Goal: Browse casually

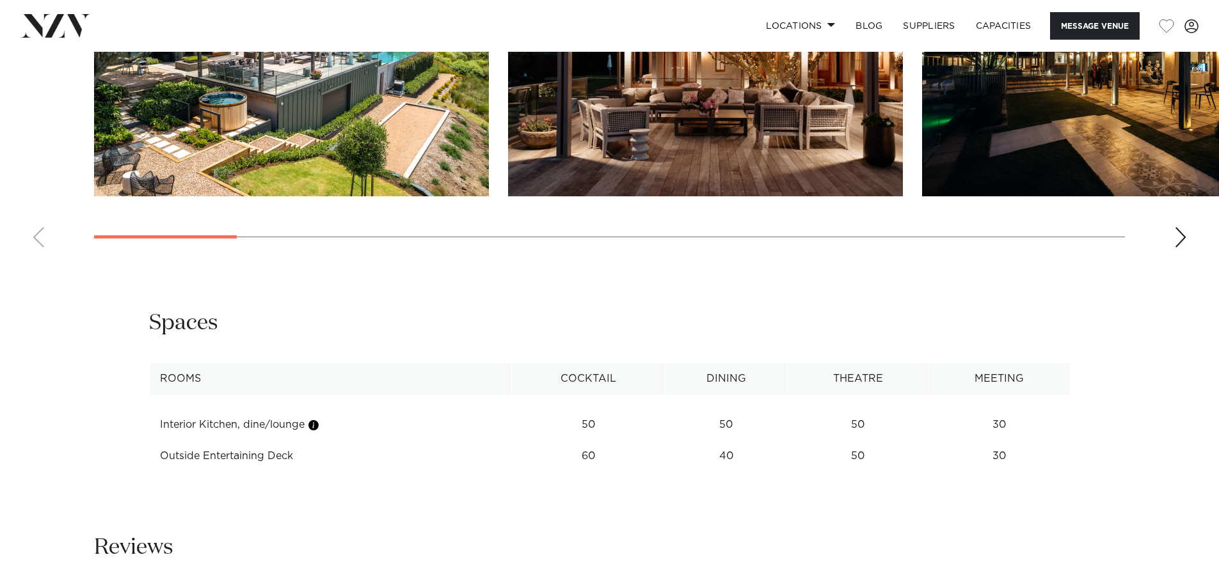
scroll to position [1343, 0]
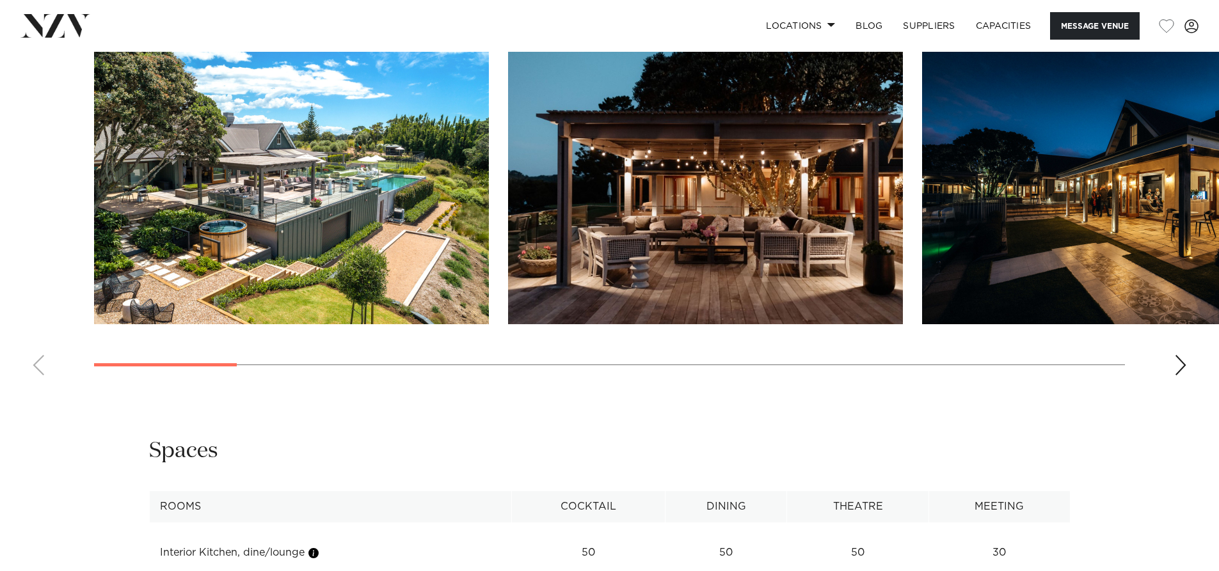
click at [1180, 367] on div "Next slide" at bounding box center [1180, 365] width 13 height 20
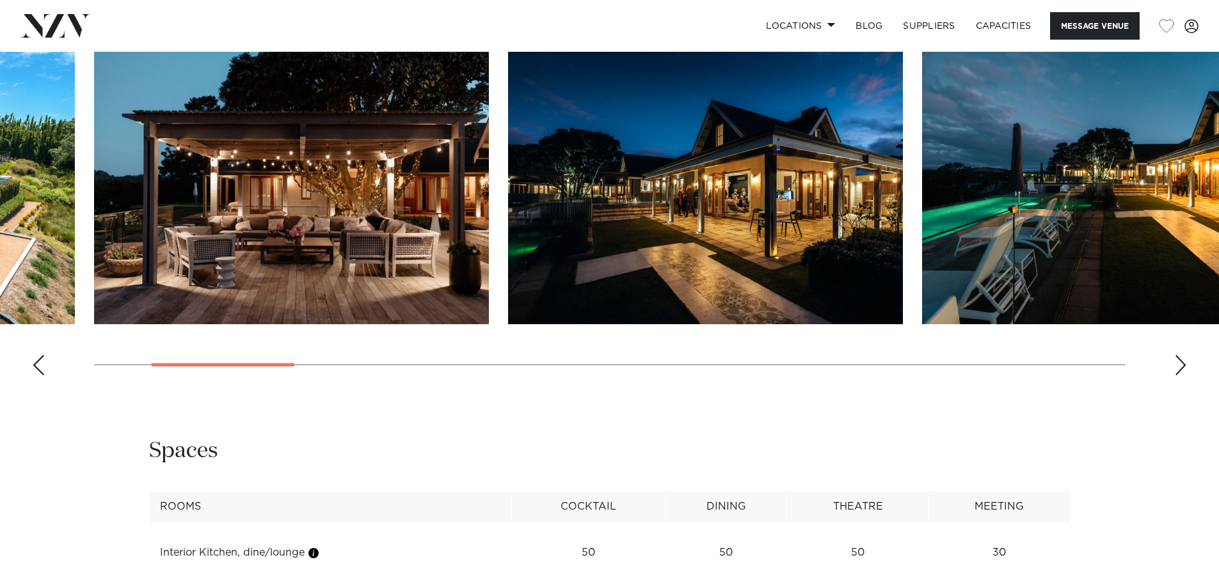
click at [1178, 370] on div "Next slide" at bounding box center [1180, 365] width 13 height 20
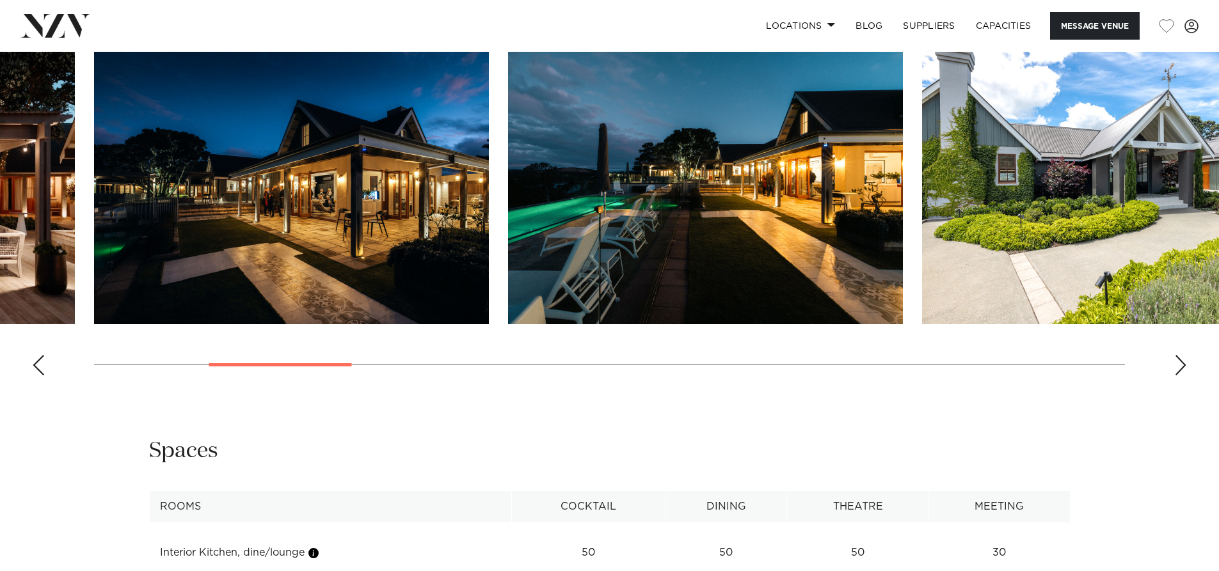
click at [1178, 370] on div "Next slide" at bounding box center [1180, 365] width 13 height 20
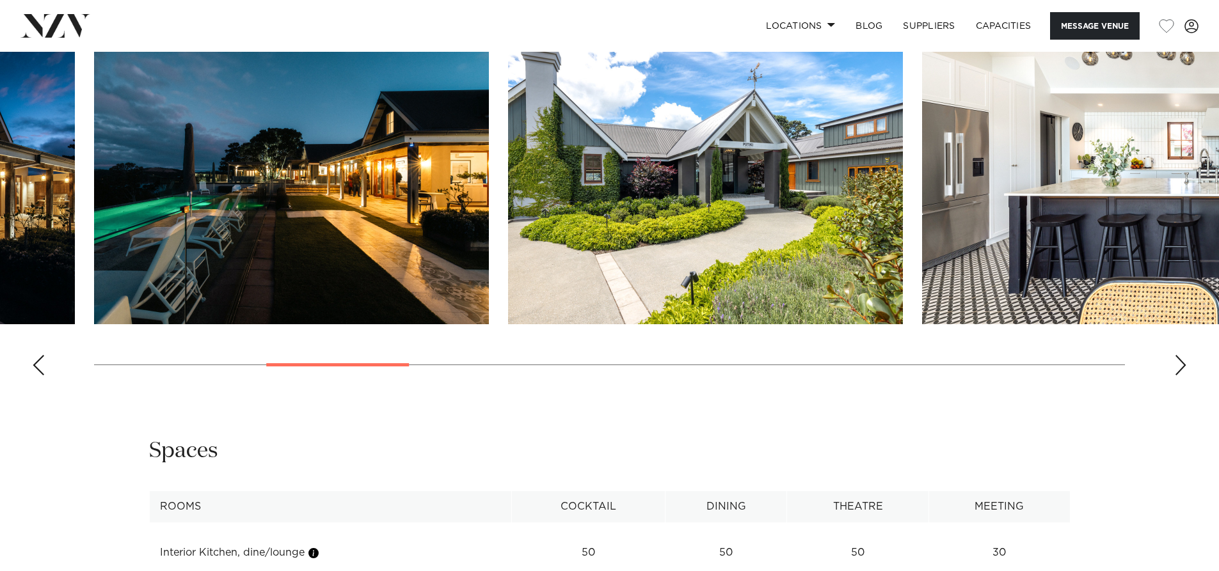
click at [1178, 370] on div "Next slide" at bounding box center [1180, 365] width 13 height 20
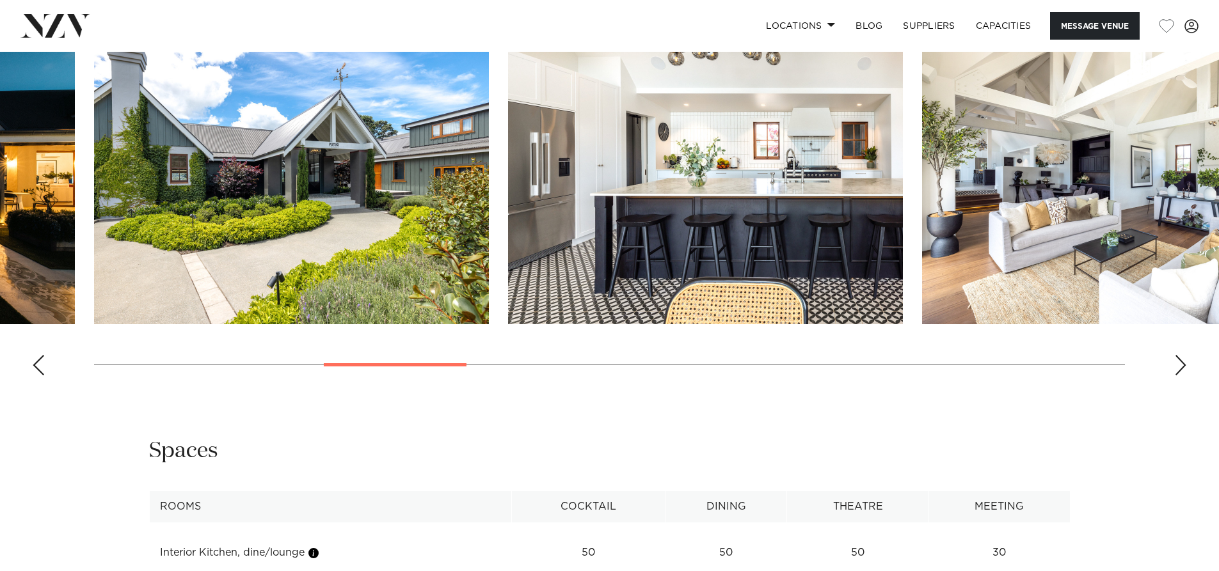
click at [1178, 370] on div "Next slide" at bounding box center [1180, 365] width 13 height 20
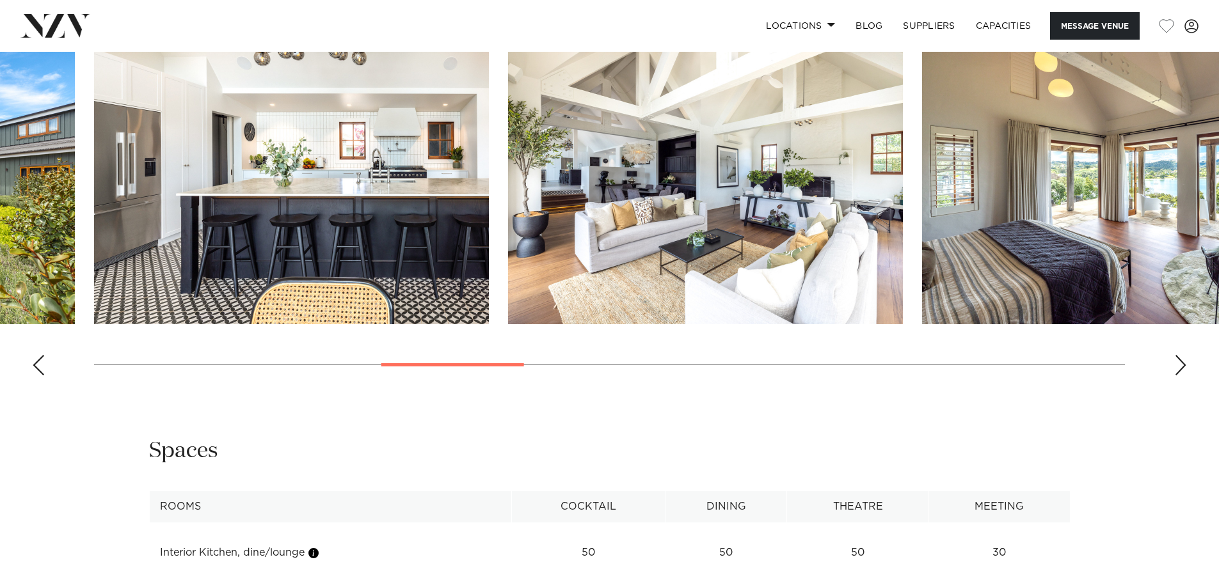
click at [1176, 371] on div "Next slide" at bounding box center [1180, 365] width 13 height 20
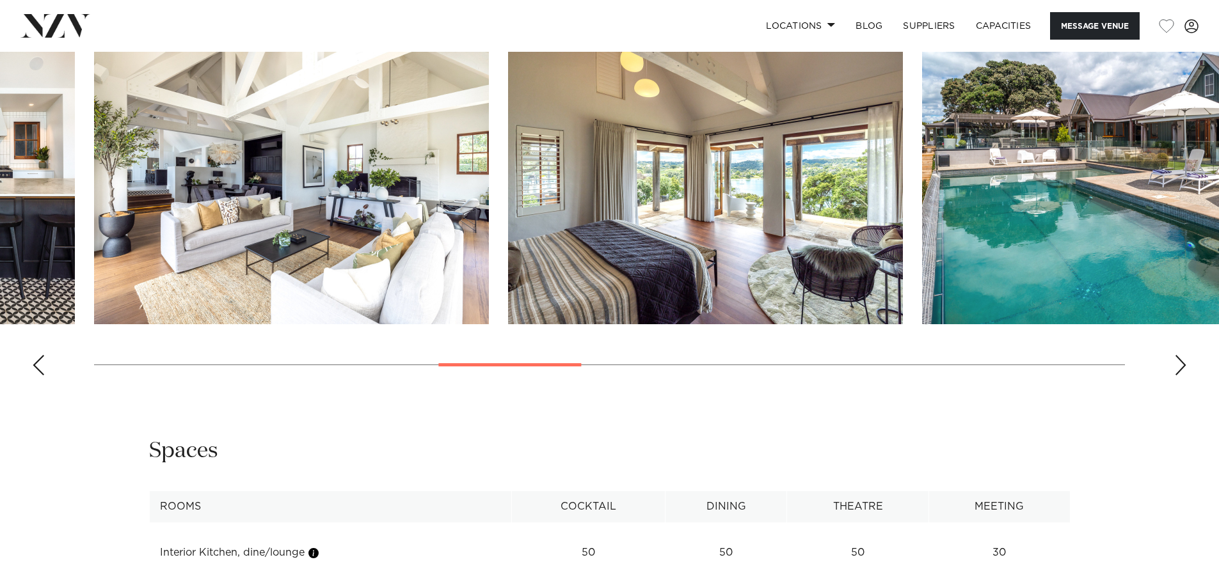
click at [1176, 371] on div "Next slide" at bounding box center [1180, 365] width 13 height 20
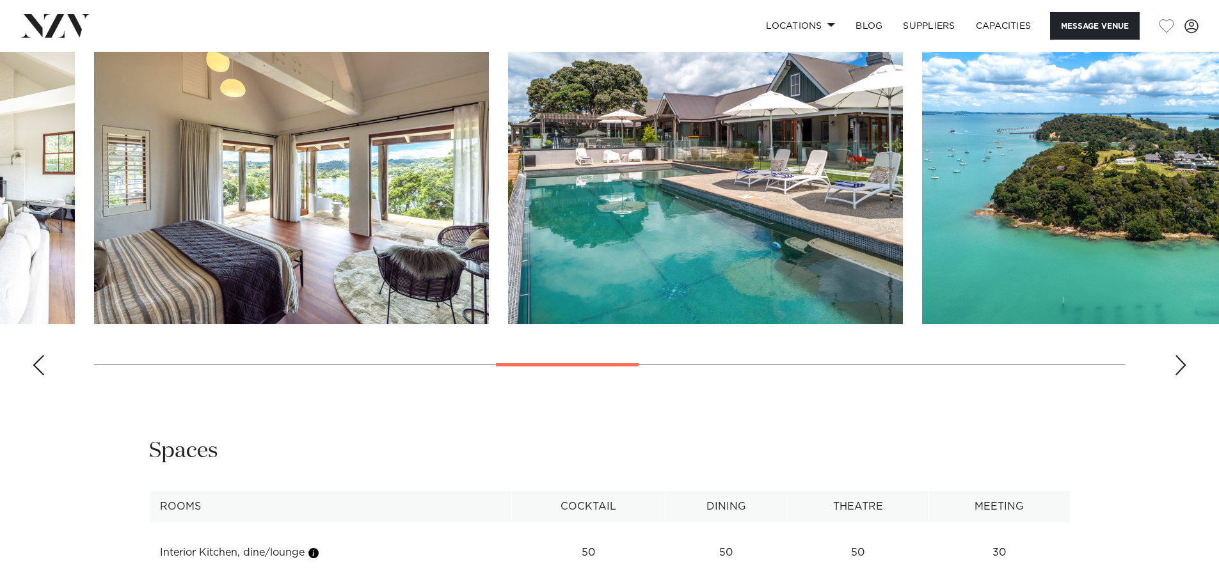
click at [1176, 371] on div "Next slide" at bounding box center [1180, 365] width 13 height 20
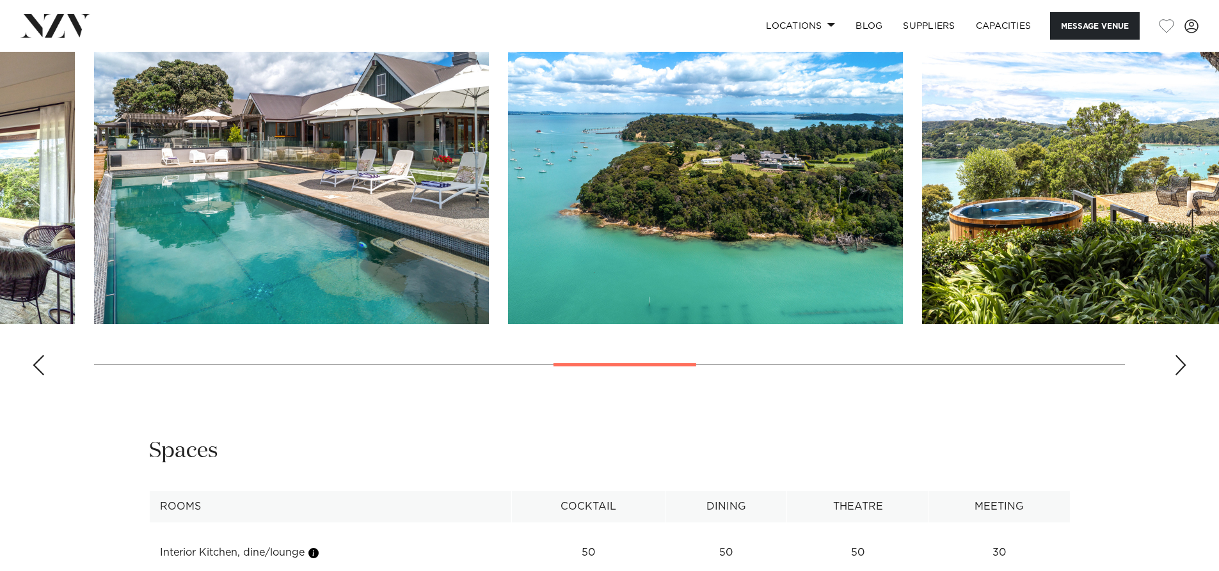
click at [1176, 371] on div "Next slide" at bounding box center [1180, 365] width 13 height 20
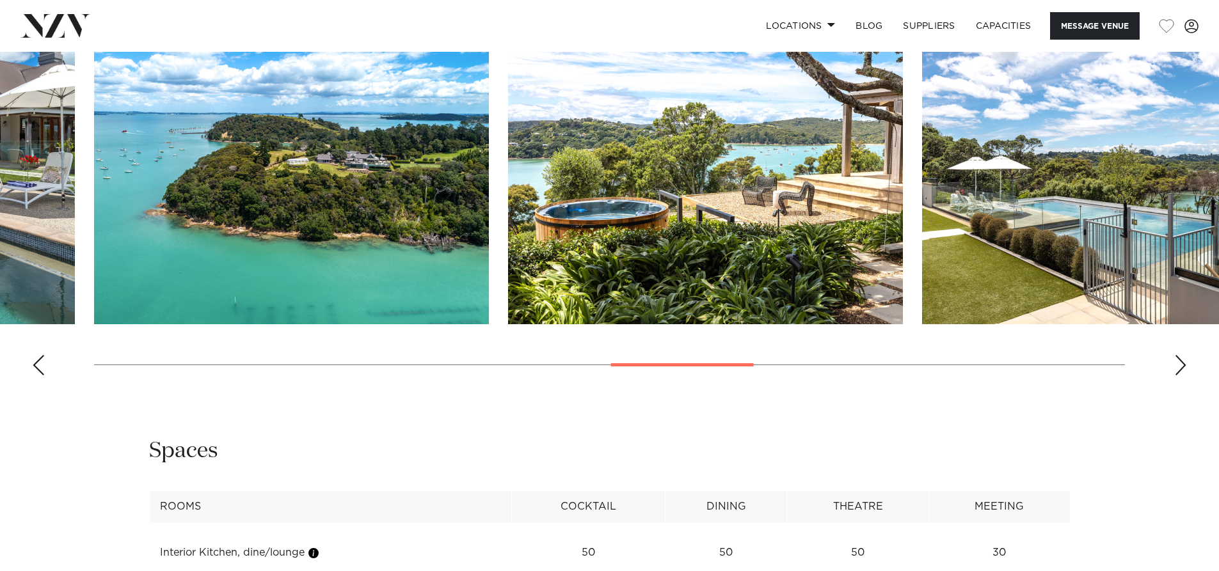
click at [1176, 371] on div "Next slide" at bounding box center [1180, 365] width 13 height 20
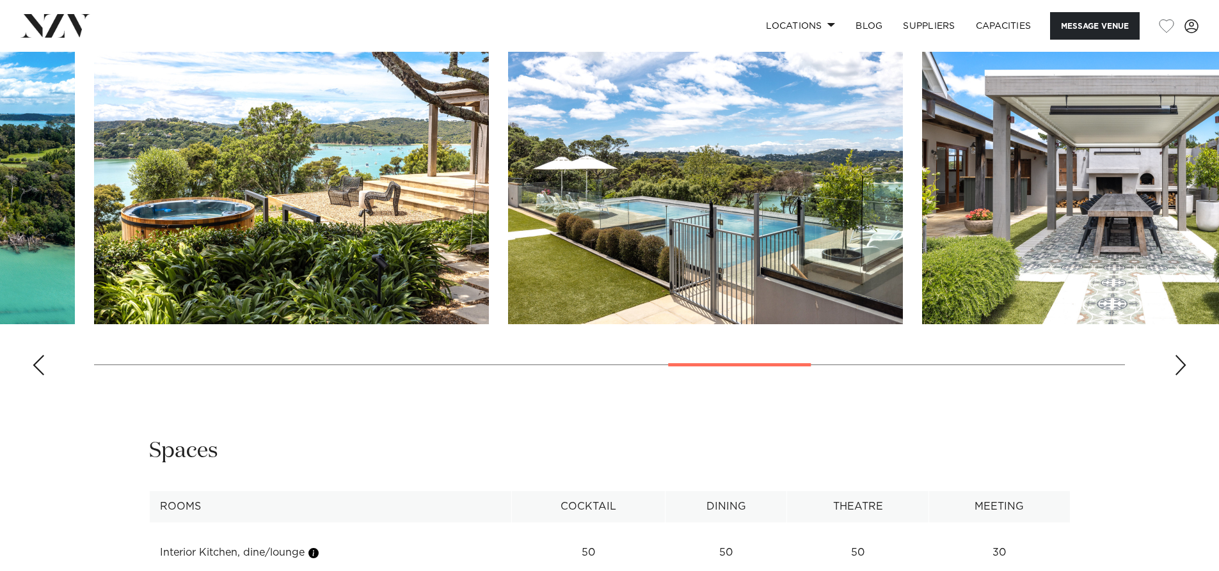
click at [1176, 371] on div "Next slide" at bounding box center [1180, 365] width 13 height 20
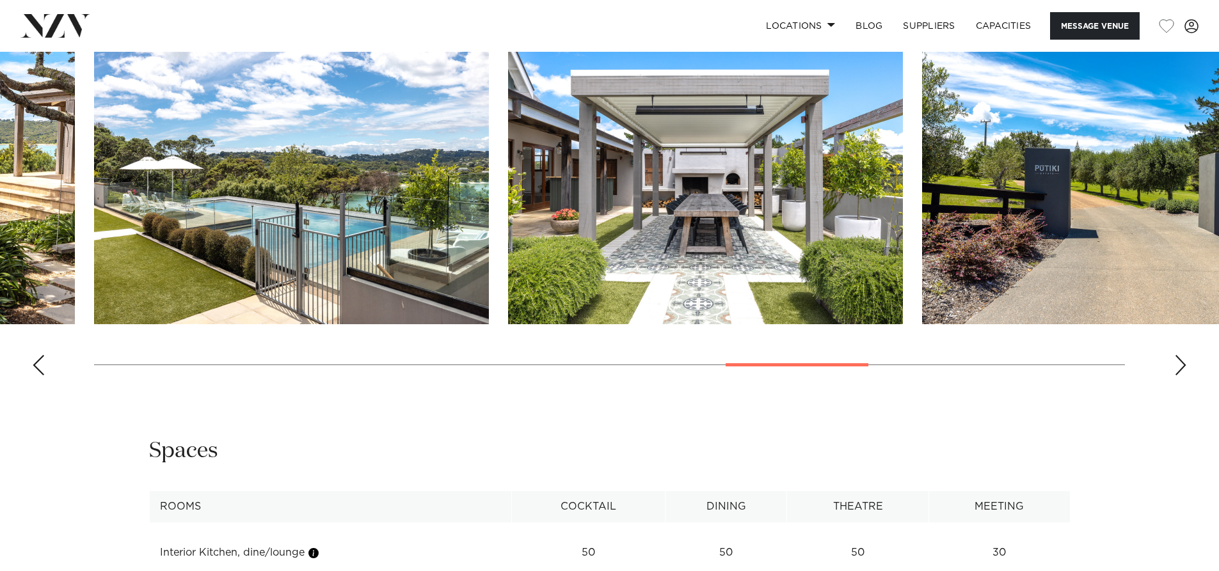
click at [1176, 371] on div "Next slide" at bounding box center [1180, 365] width 13 height 20
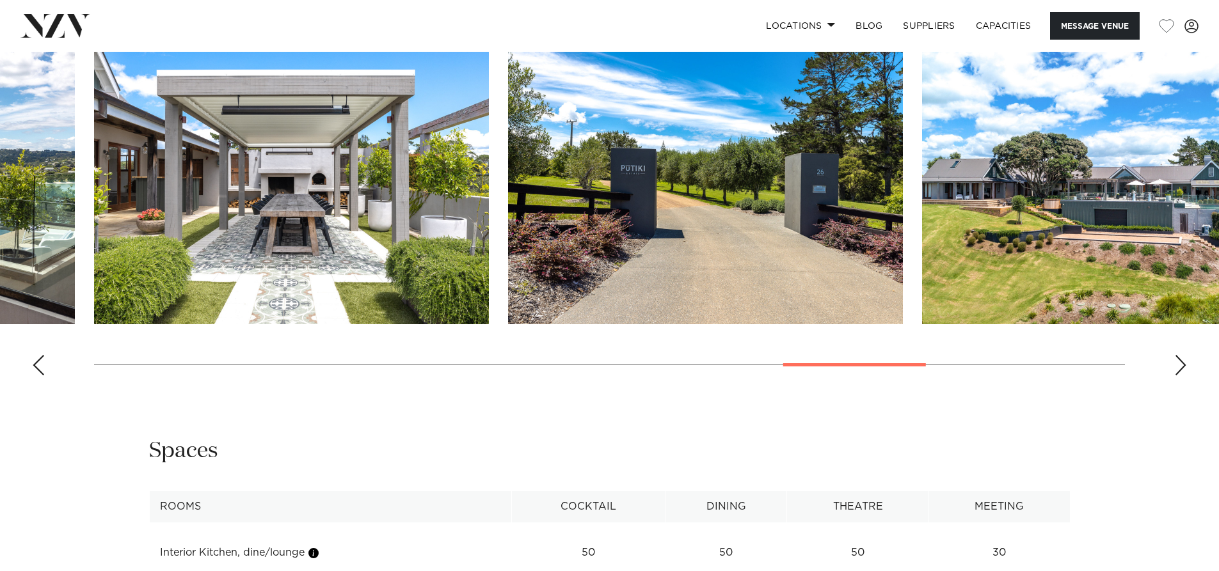
click at [1176, 371] on div "Next slide" at bounding box center [1180, 365] width 13 height 20
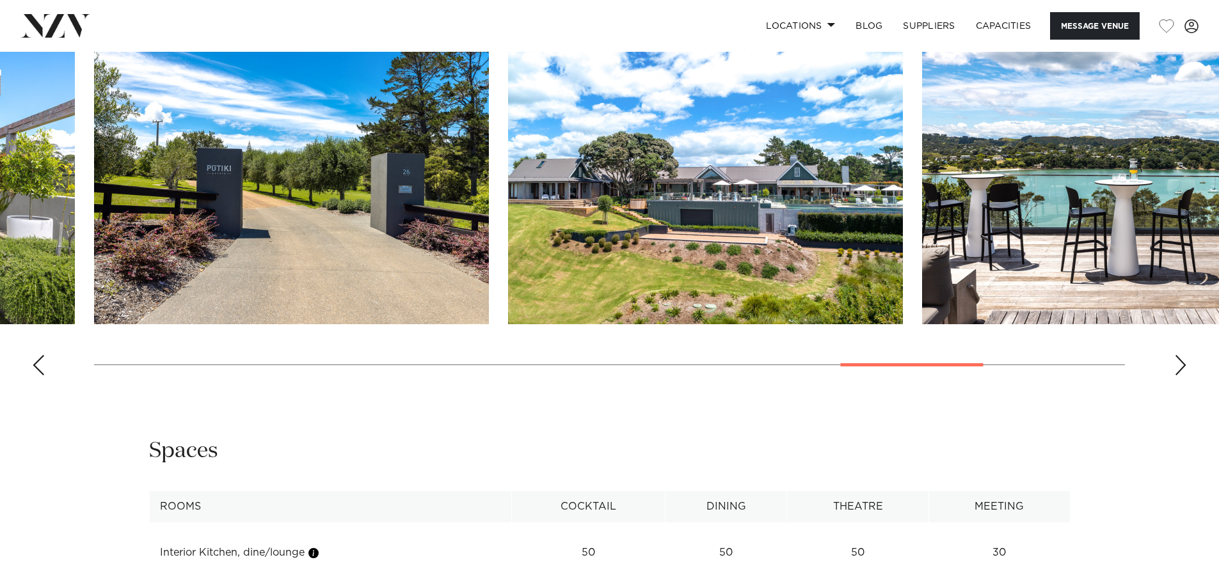
click at [1176, 371] on div "Next slide" at bounding box center [1180, 365] width 13 height 20
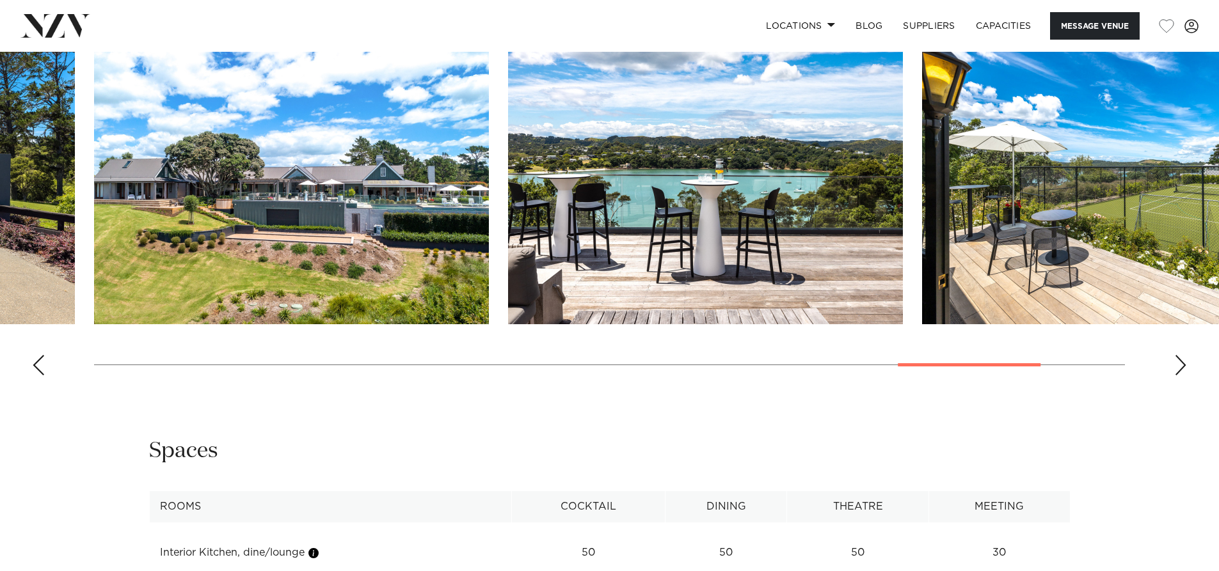
click at [1176, 371] on div "Next slide" at bounding box center [1180, 365] width 13 height 20
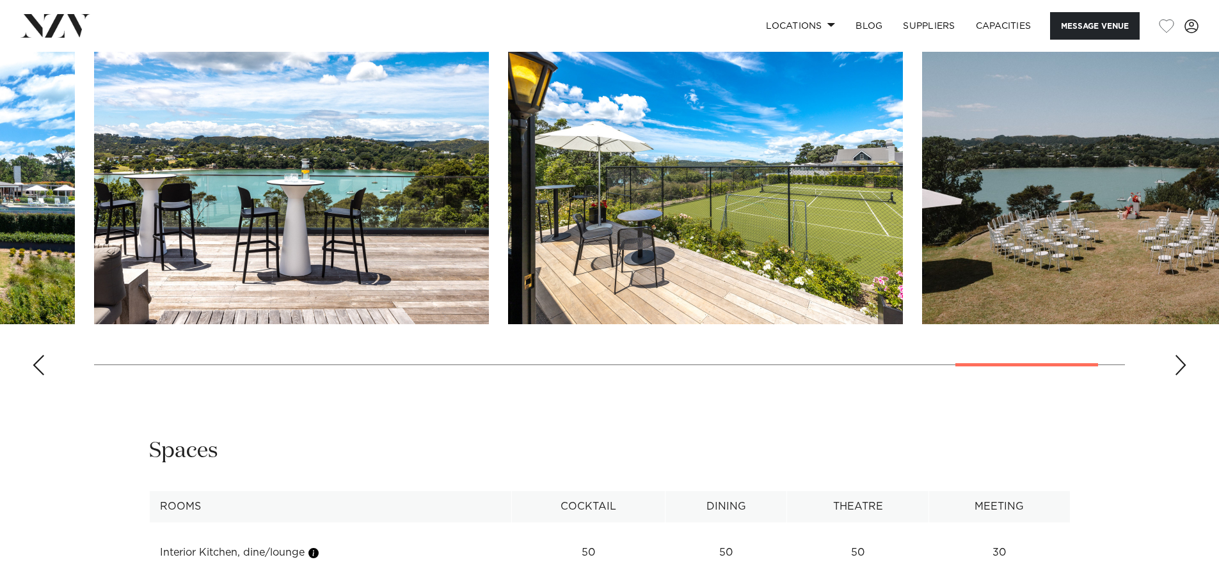
click at [1176, 371] on div "Next slide" at bounding box center [1180, 365] width 13 height 20
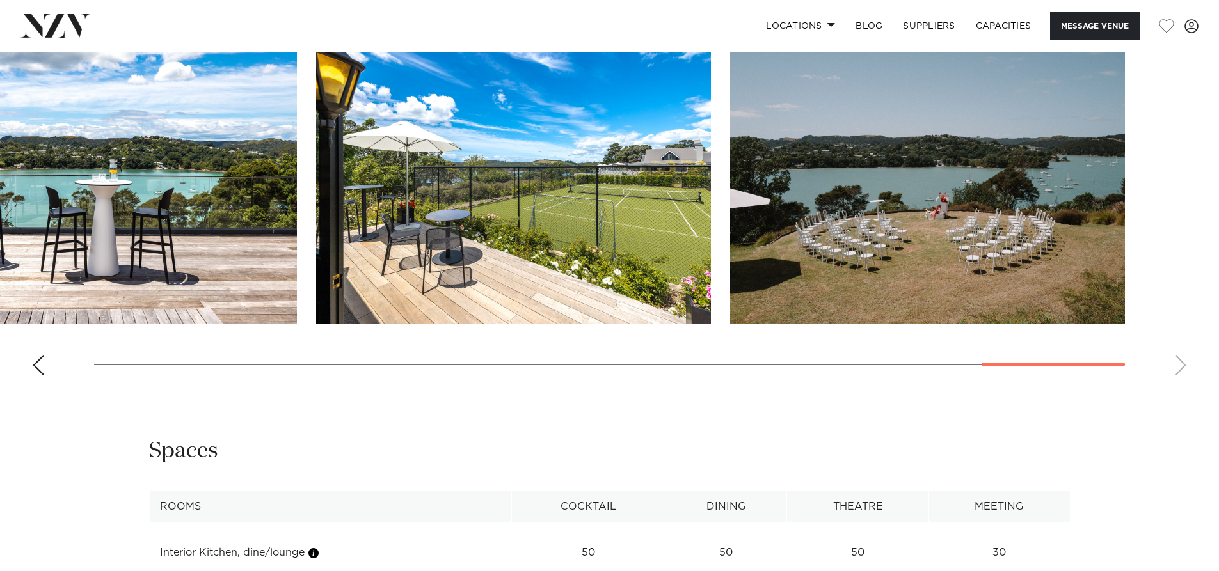
click at [1176, 371] on swiper-container at bounding box center [609, 210] width 1219 height 351
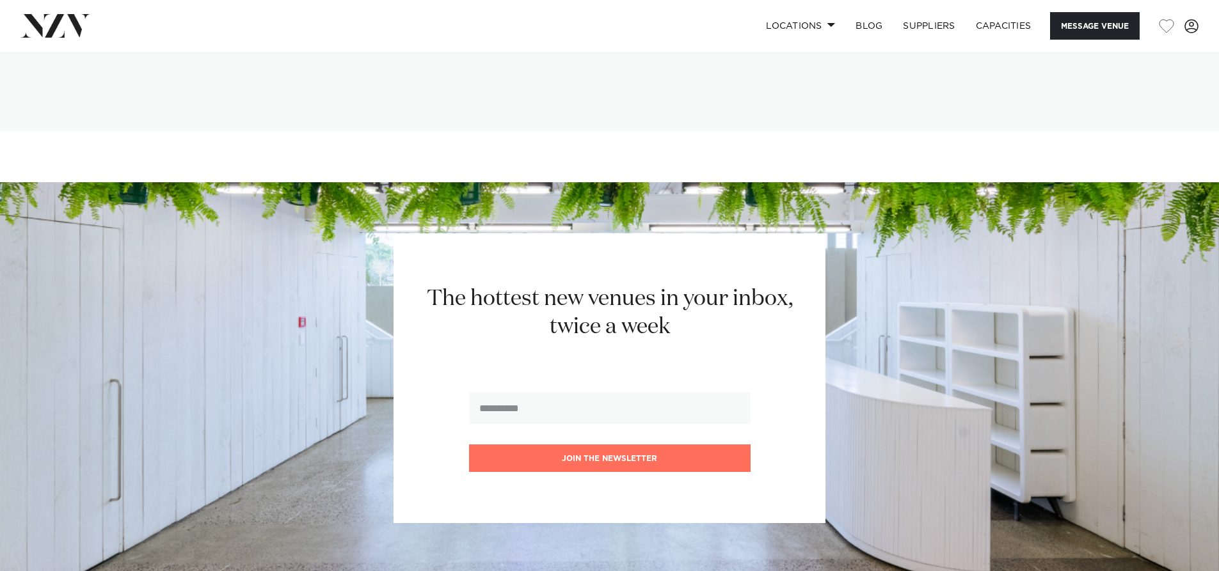
scroll to position [2942, 0]
